Goal: Navigation & Orientation: Find specific page/section

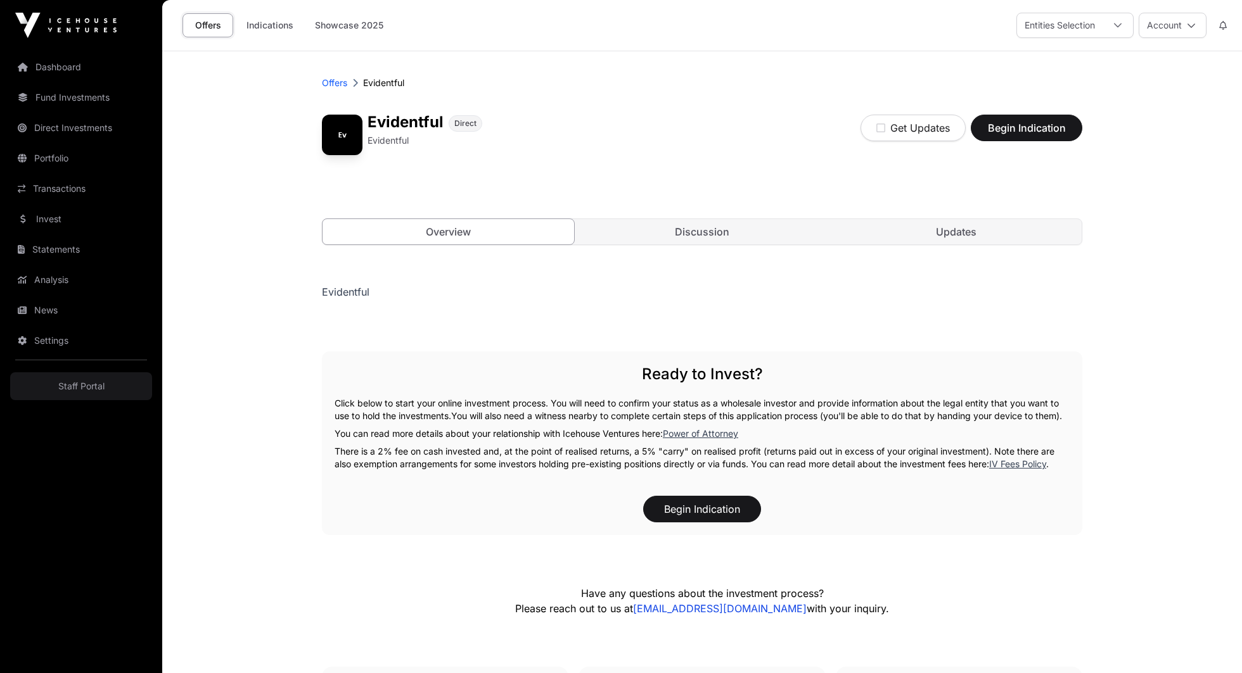
click at [665, 222] on link "Discussion" at bounding box center [701, 231] width 251 height 25
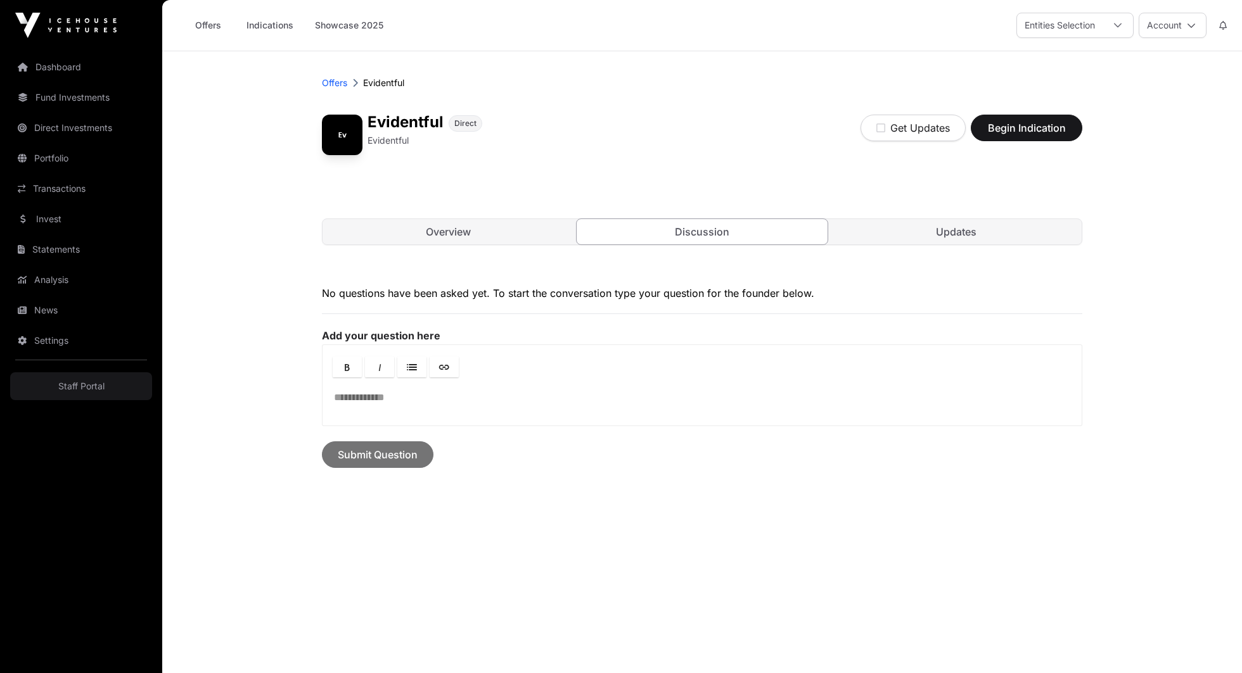
click at [491, 222] on link "Overview" at bounding box center [447, 231] width 251 height 25
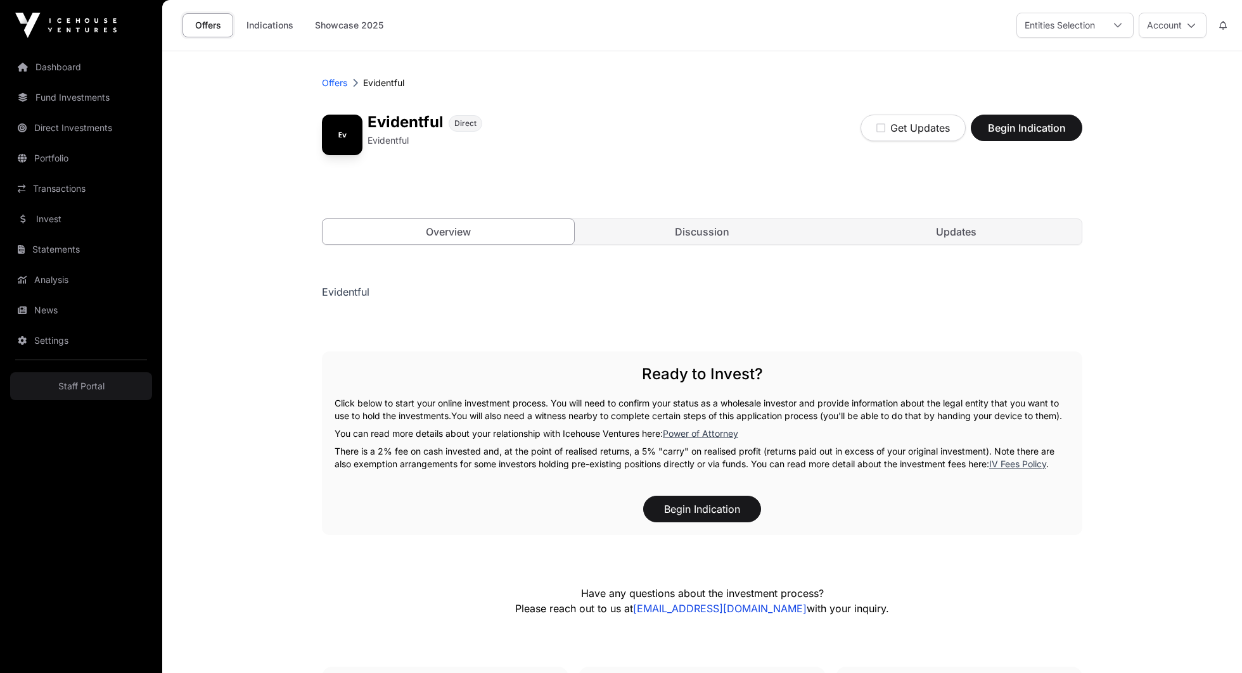
click at [947, 217] on div "Evidentful Direct Evidentful Get Updates Begin Indication Overview Discussion U…" at bounding box center [702, 186] width 760 height 169
click at [947, 235] on link "Updates" at bounding box center [955, 231] width 251 height 25
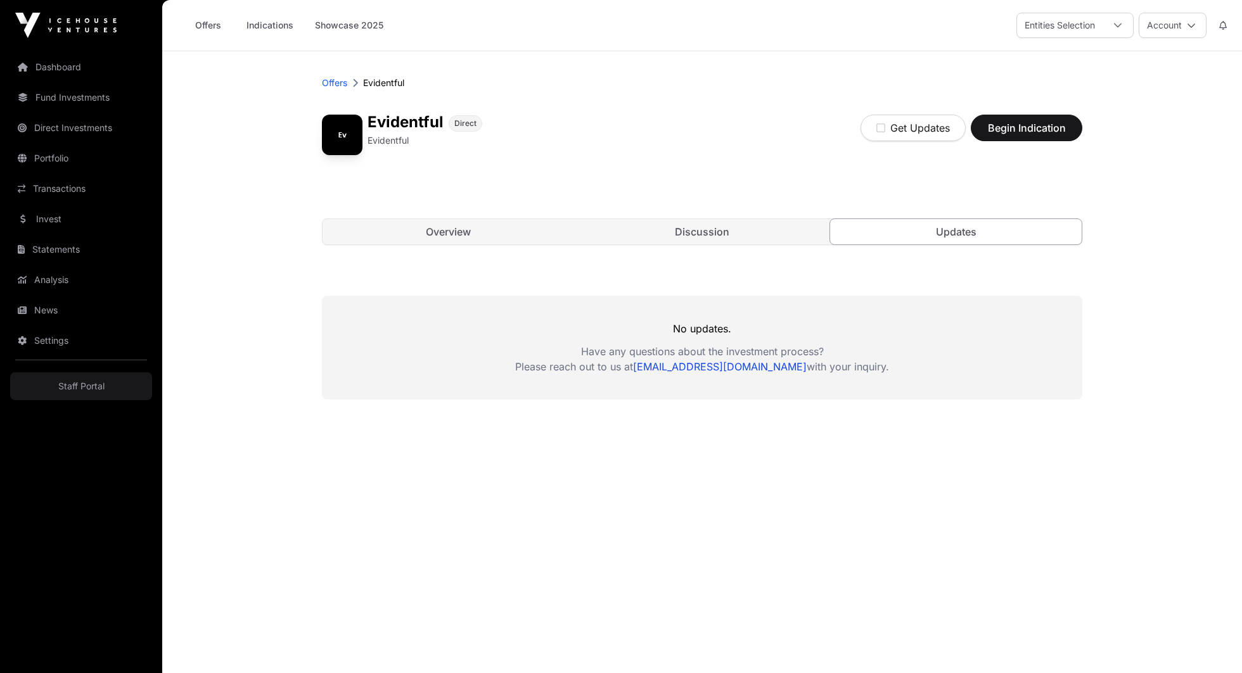
click at [331, 80] on p "Offers" at bounding box center [334, 83] width 25 height 13
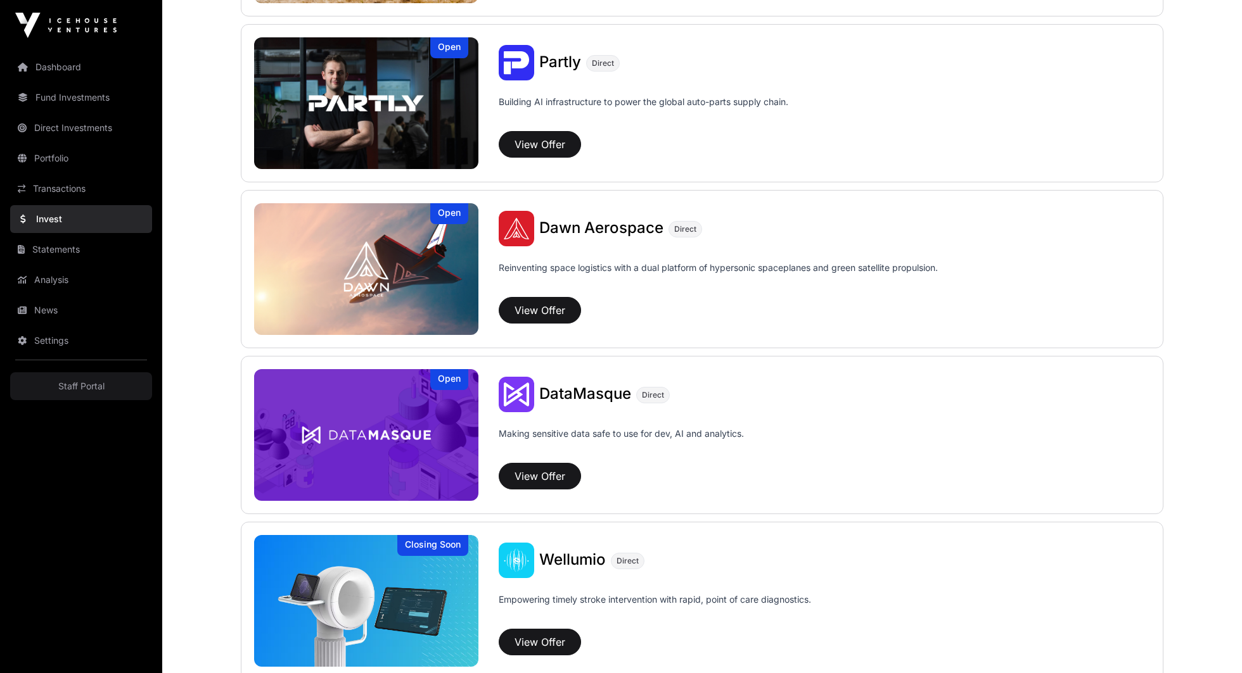
scroll to position [1244, 0]
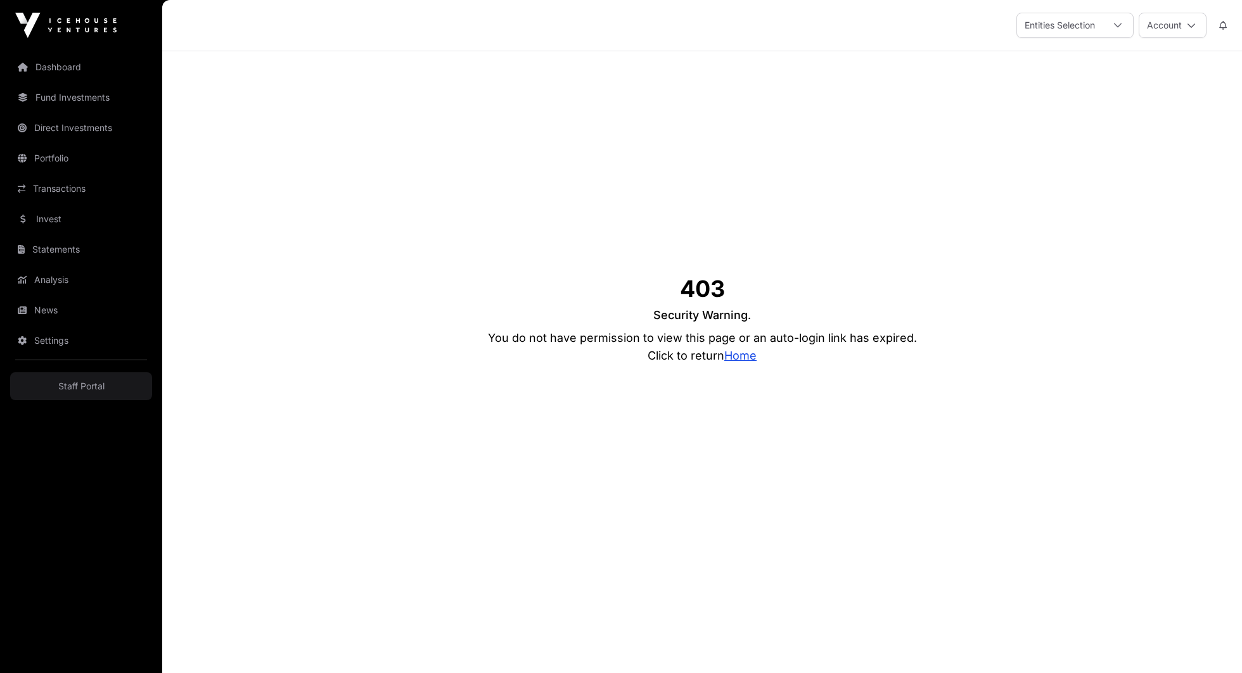
scroll to position [51, 0]
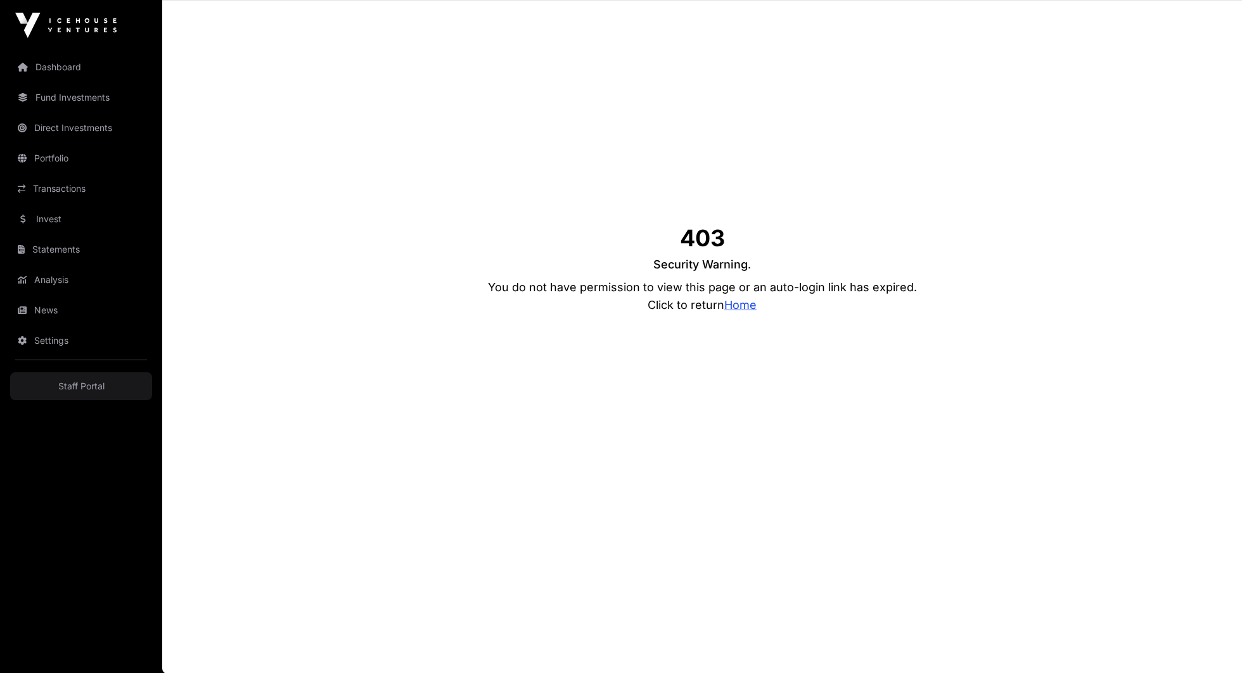
click at [723, 310] on p "Click to return Home" at bounding box center [701, 305] width 109 height 18
click at [731, 307] on link "Home" at bounding box center [740, 304] width 32 height 13
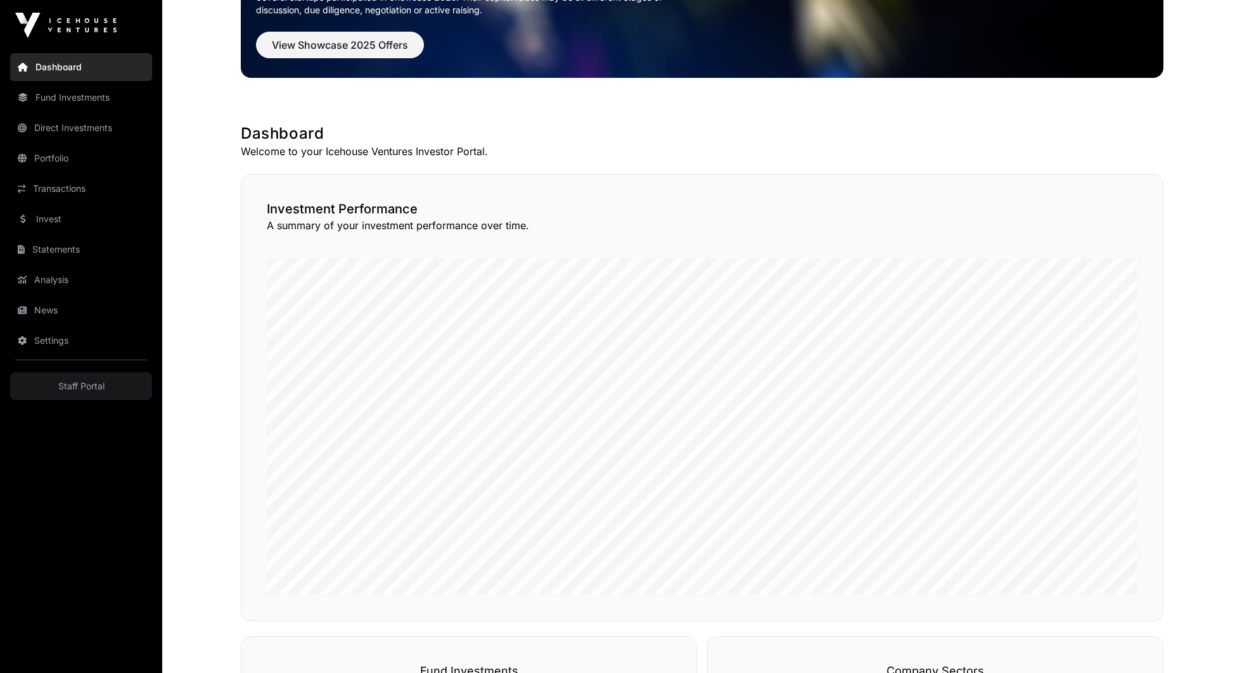
scroll to position [138, 0]
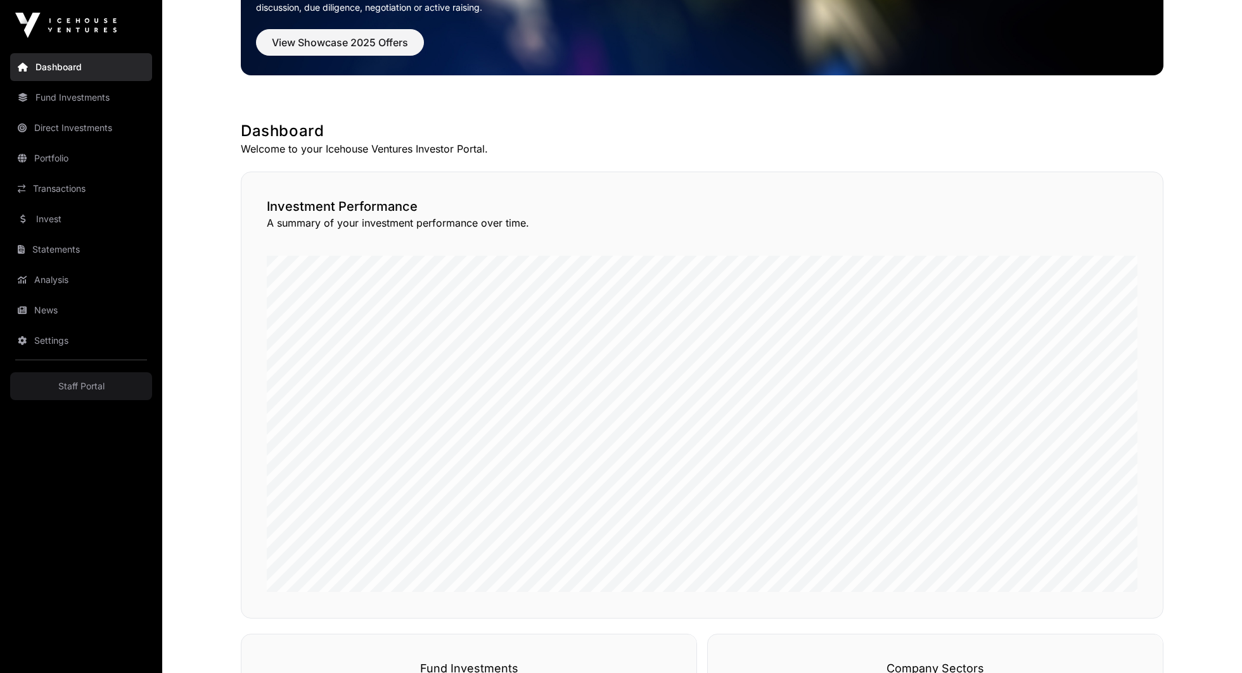
click at [80, 159] on link "Portfolio" at bounding box center [81, 158] width 142 height 28
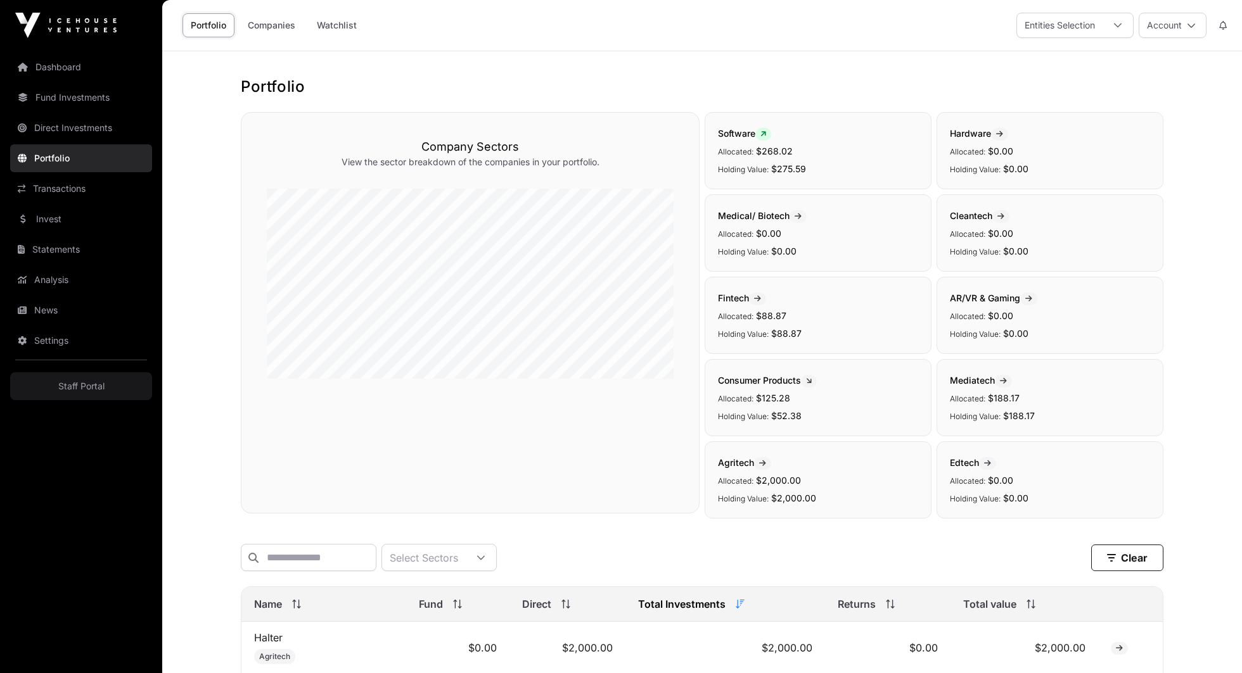
click at [75, 185] on link "Transactions" at bounding box center [81, 189] width 142 height 28
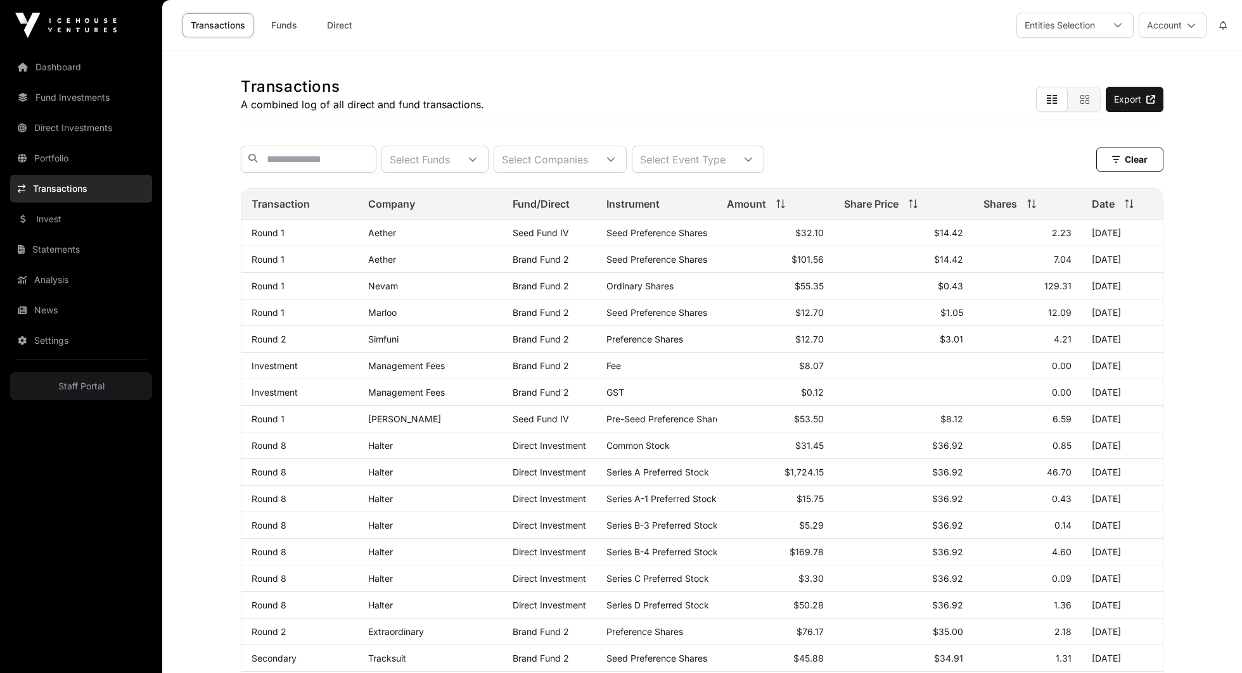
click at [287, 27] on link "Funds" at bounding box center [283, 25] width 51 height 24
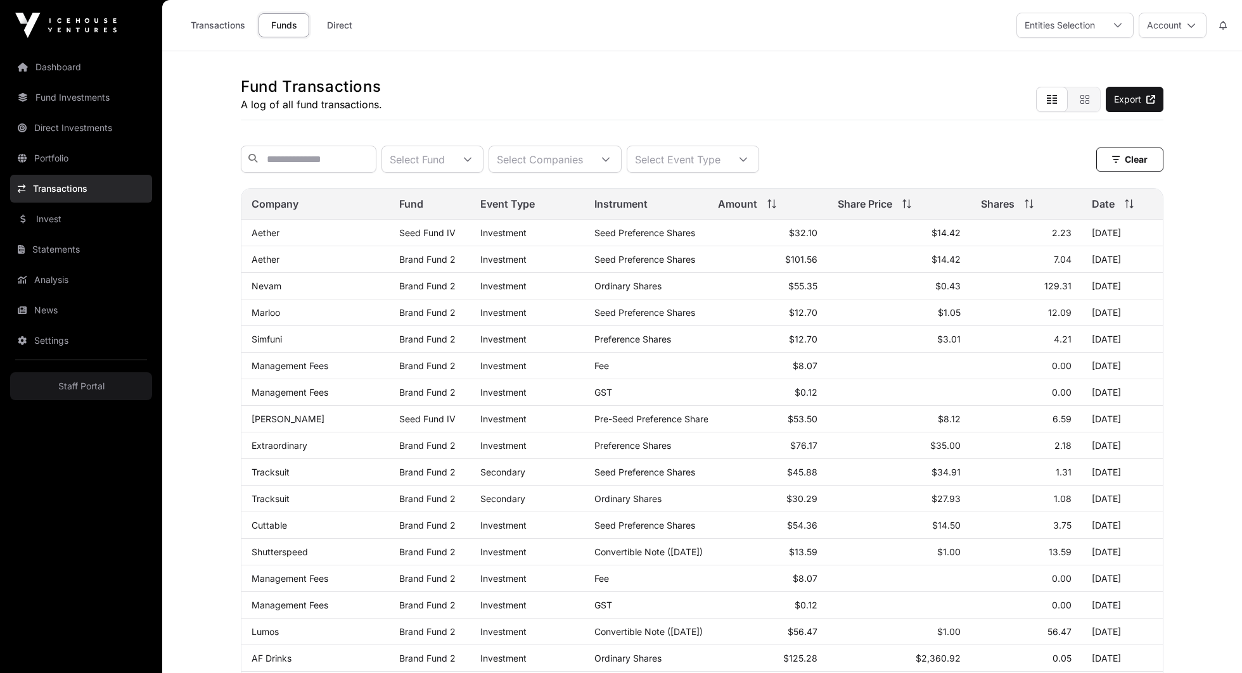
click at [350, 21] on link "Direct" at bounding box center [339, 25] width 51 height 24
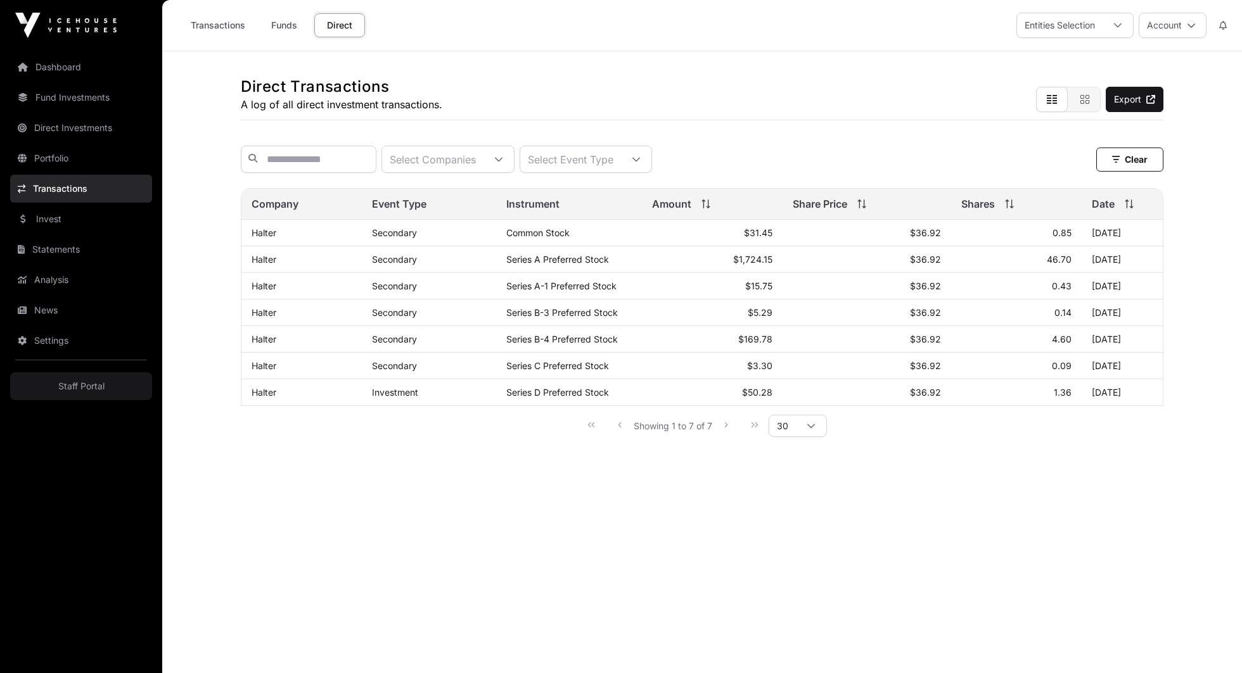
click at [213, 18] on link "Transactions" at bounding box center [217, 25] width 71 height 24
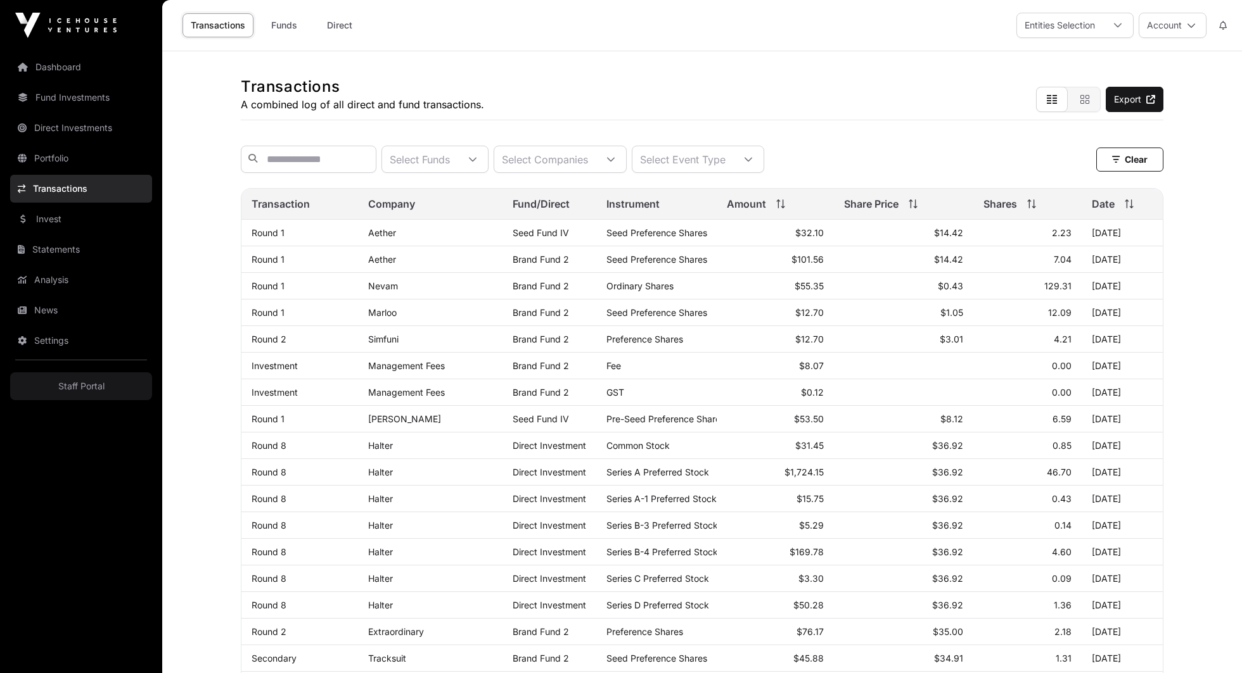
click at [52, 150] on link "Portfolio" at bounding box center [81, 158] width 142 height 28
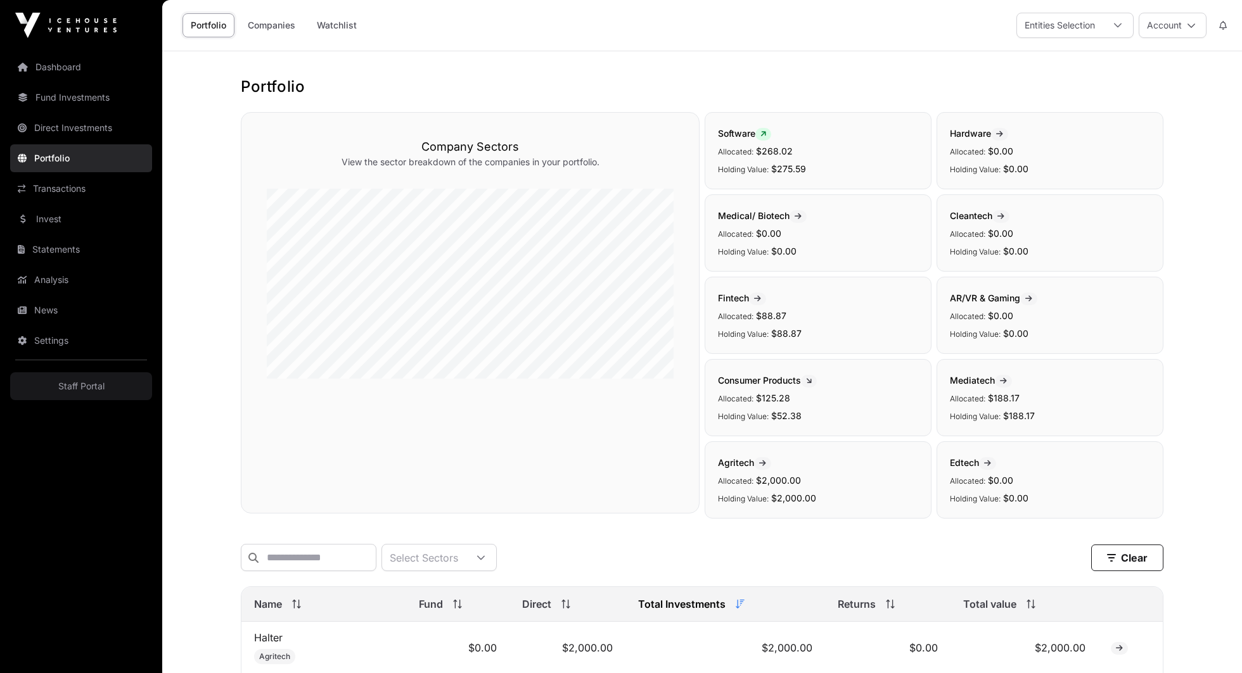
click at [73, 138] on link "Direct Investments" at bounding box center [81, 128] width 142 height 28
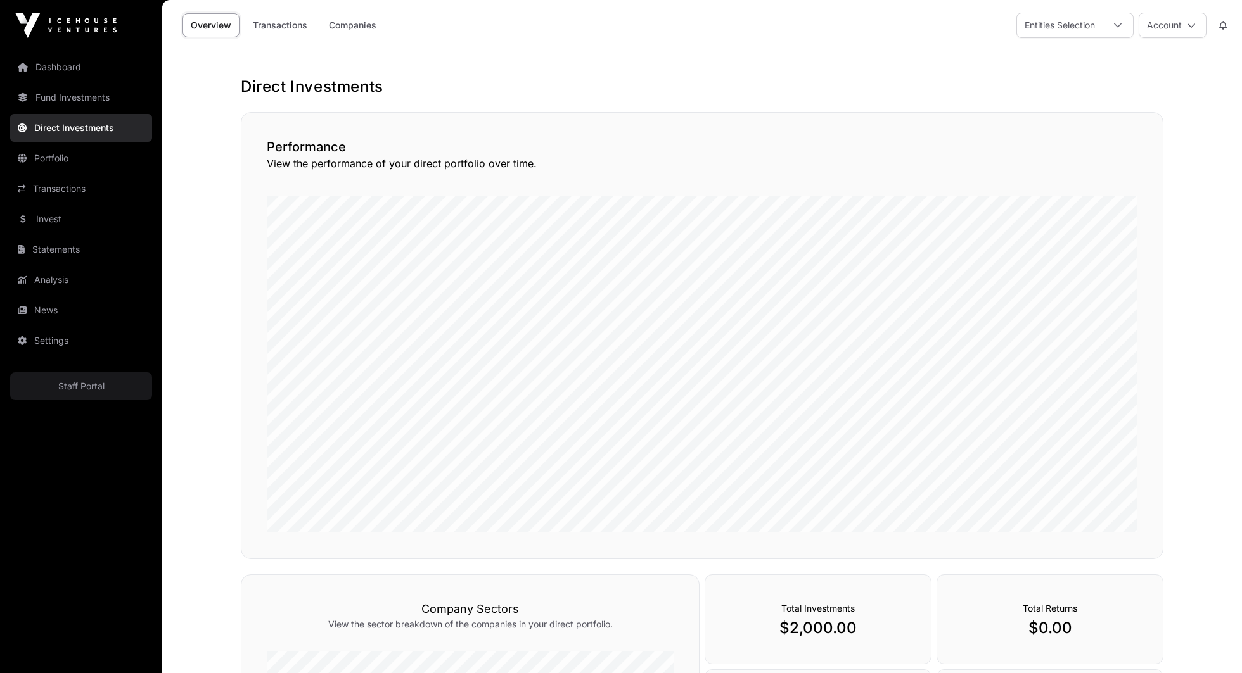
click at [63, 100] on link "Fund Investments" at bounding box center [81, 98] width 142 height 28
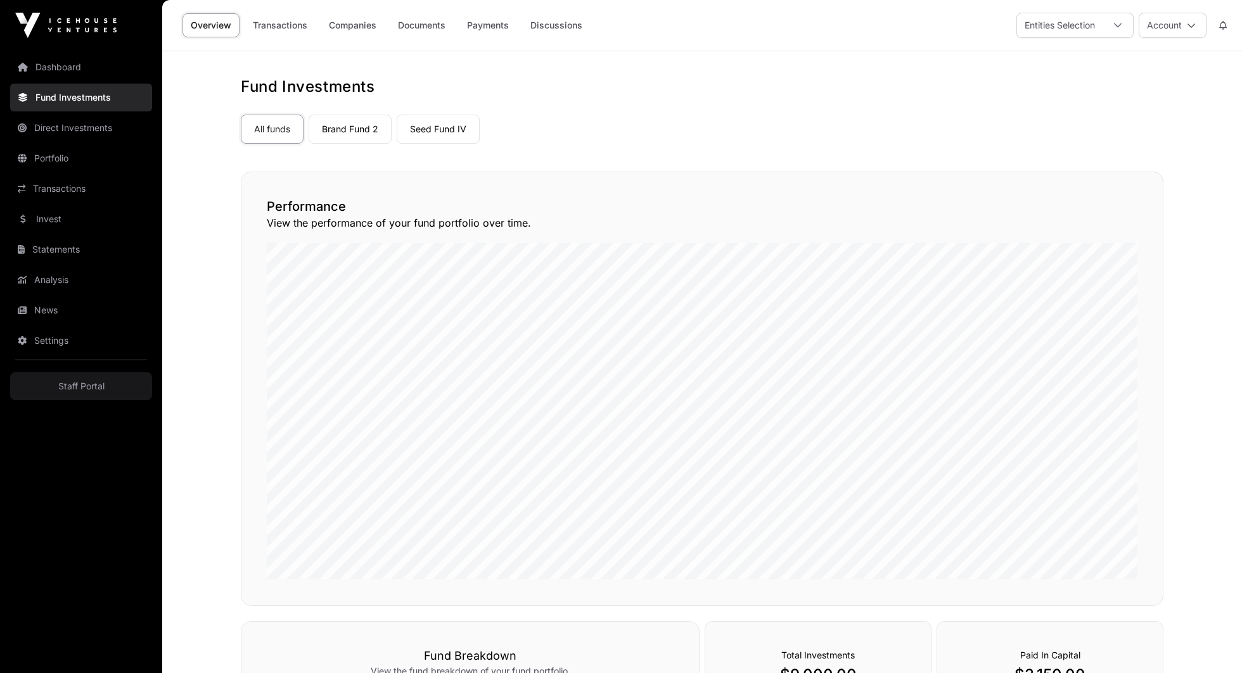
click at [68, 162] on link "Portfolio" at bounding box center [81, 158] width 142 height 28
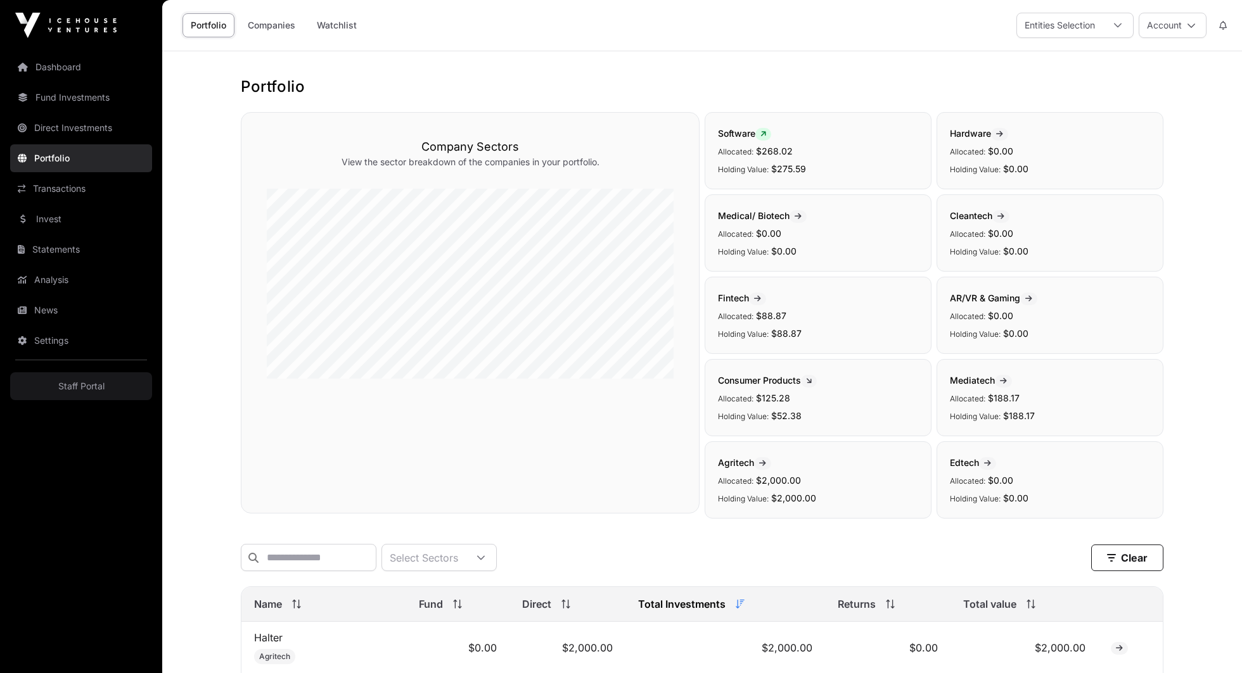
drag, startPoint x: 1109, startPoint y: 39, endPoint x: 1107, endPoint y: 32, distance: 6.5
click at [1109, 37] on div "Portfolio Companies Watchlist Entities Selection Account" at bounding box center [702, 25] width 1064 height 51
click at [1107, 32] on div at bounding box center [1117, 25] width 30 height 24
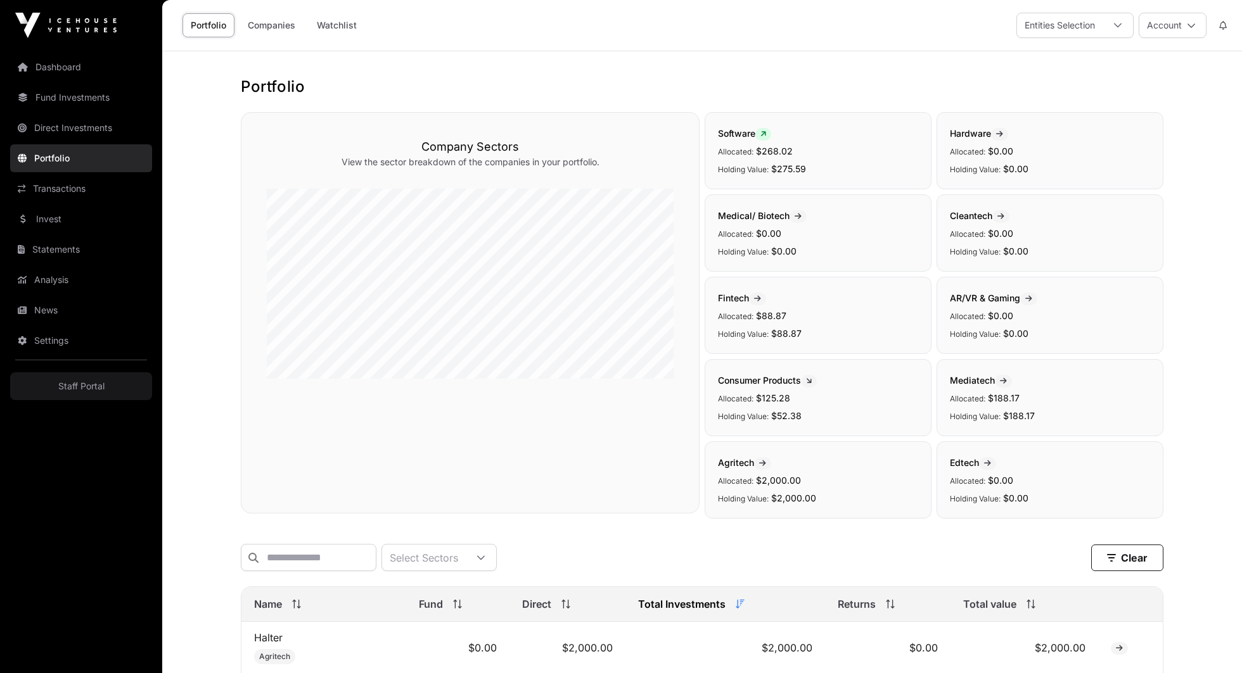
click at [1132, 32] on div at bounding box center [1117, 25] width 30 height 24
click at [1156, 32] on button "Account" at bounding box center [1172, 25] width 68 height 25
click at [1153, 34] on button "Account" at bounding box center [1172, 25] width 68 height 25
click at [33, 22] on img at bounding box center [65, 25] width 101 height 25
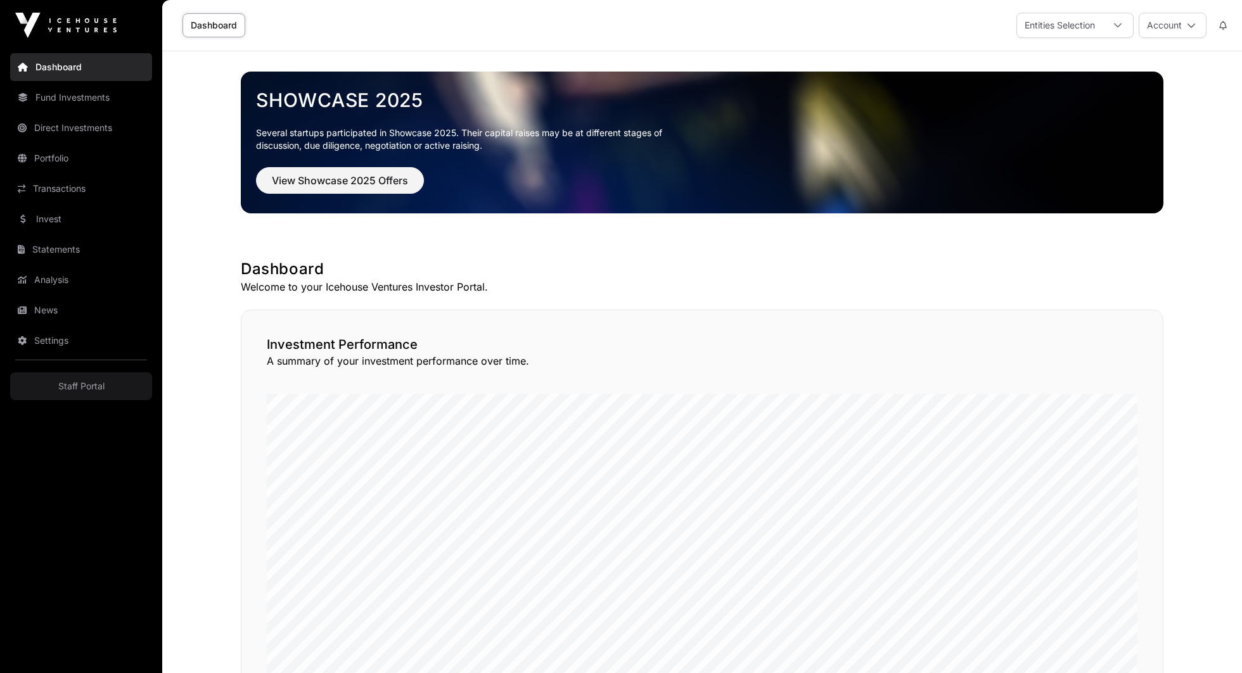
click at [86, 395] on link "Staff Portal" at bounding box center [81, 386] width 142 height 28
